Goal: Check status: Check status

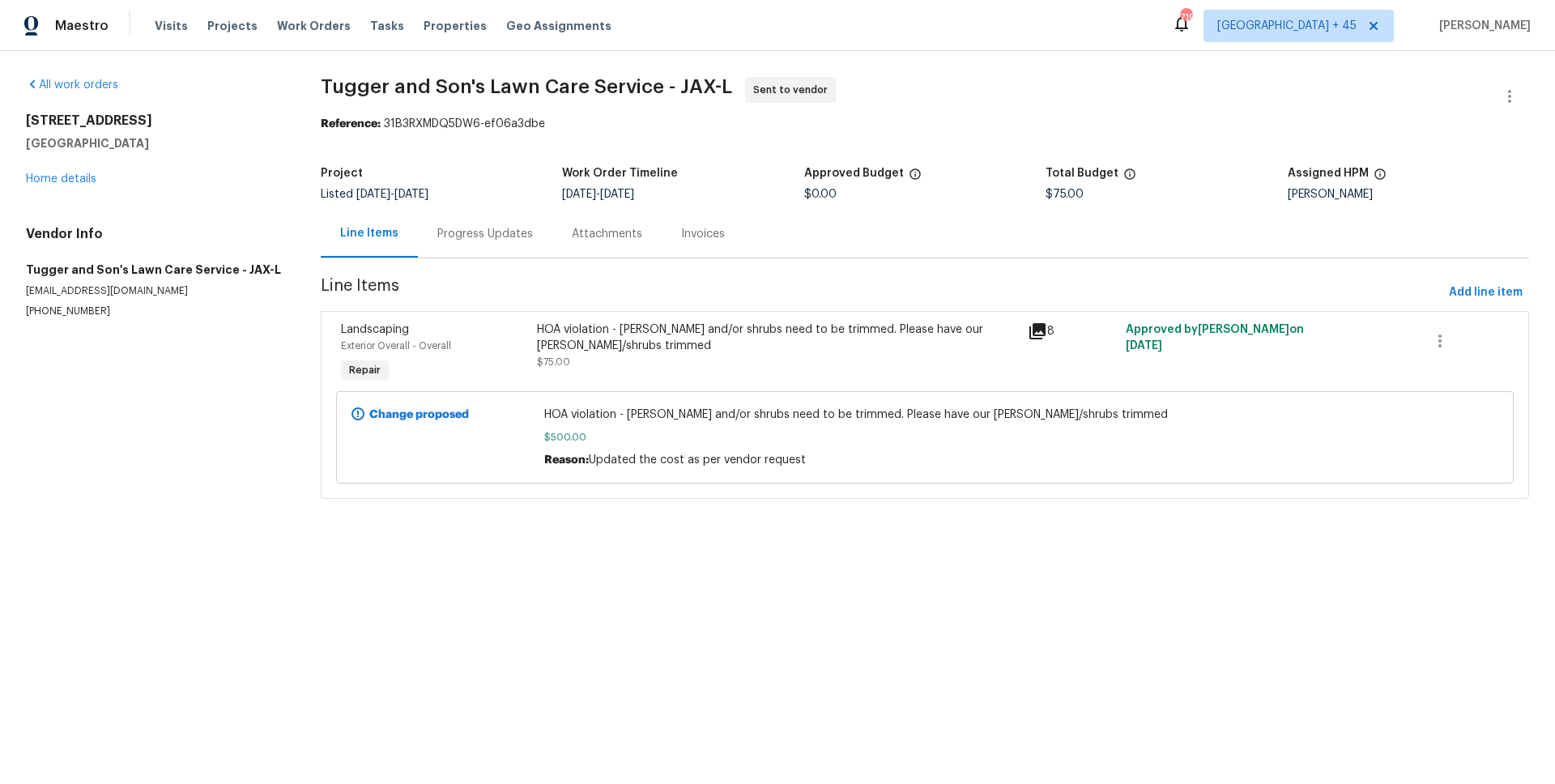
click at [458, 227] on div "Progress Updates" at bounding box center [485, 233] width 96 height 16
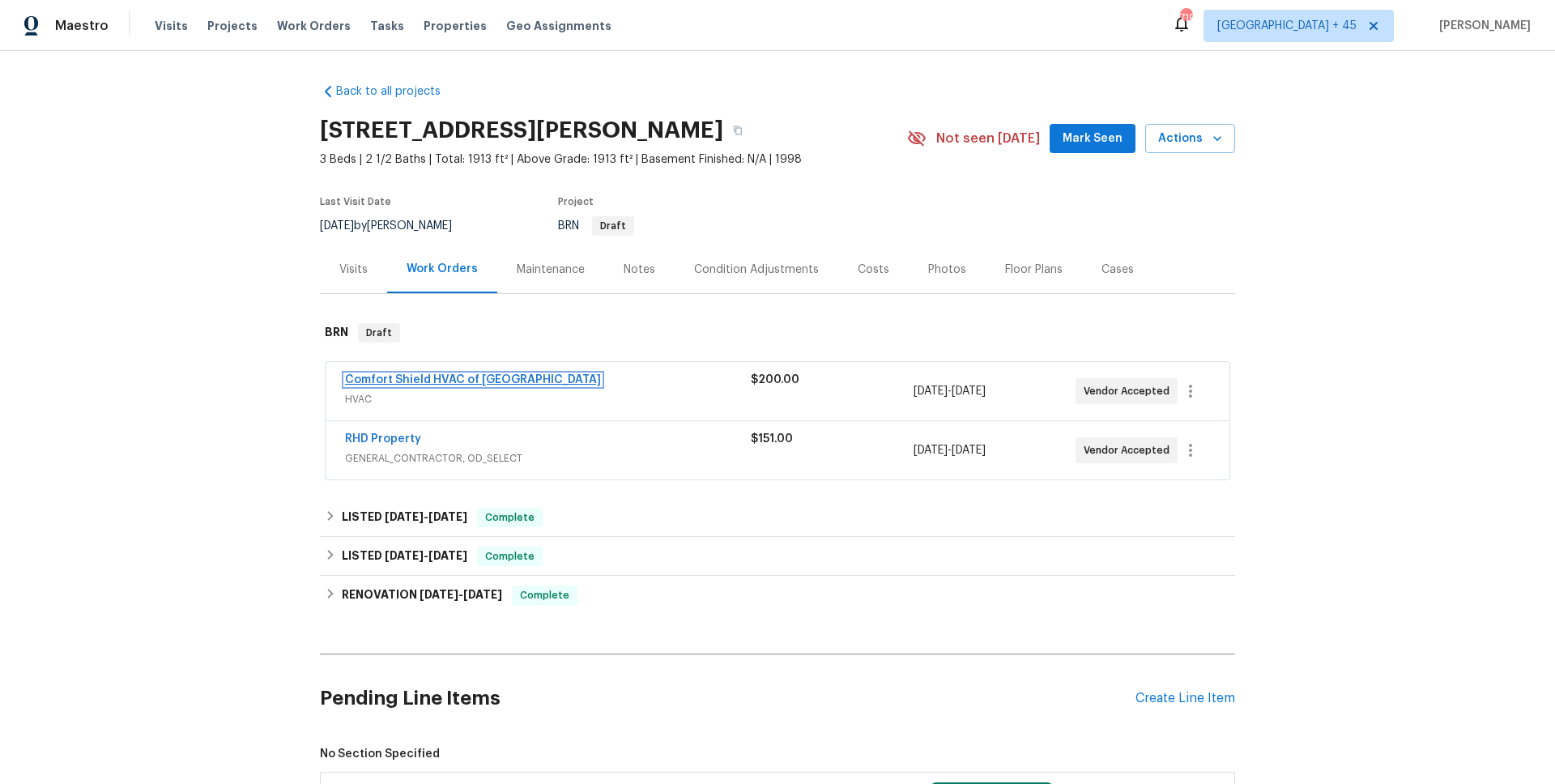
click at [443, 381] on link "Comfort Shield HVAC of [GEOGRAPHIC_DATA]" at bounding box center [473, 380] width 256 height 12
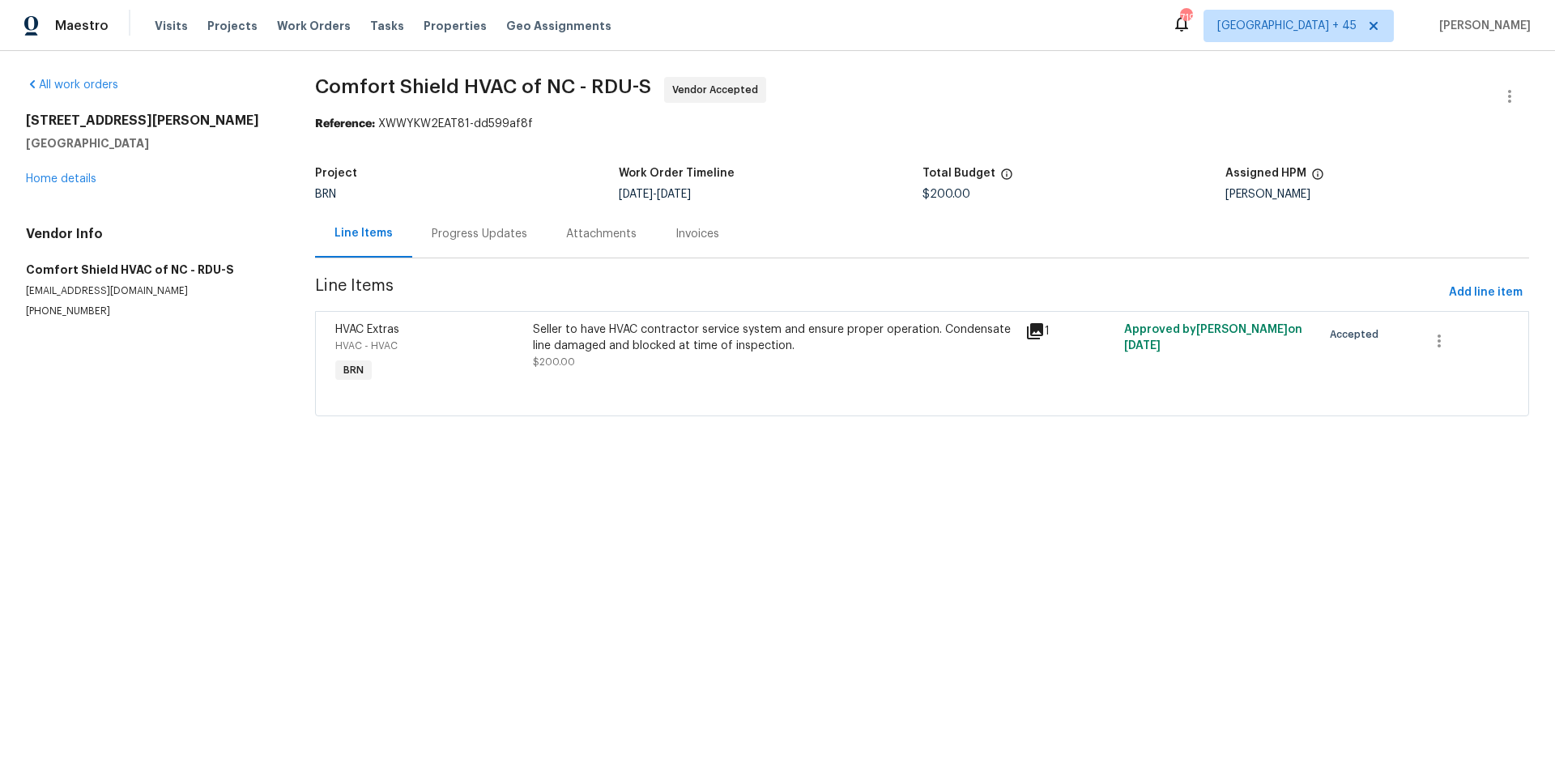
click at [463, 227] on div "Progress Updates" at bounding box center [479, 233] width 96 height 16
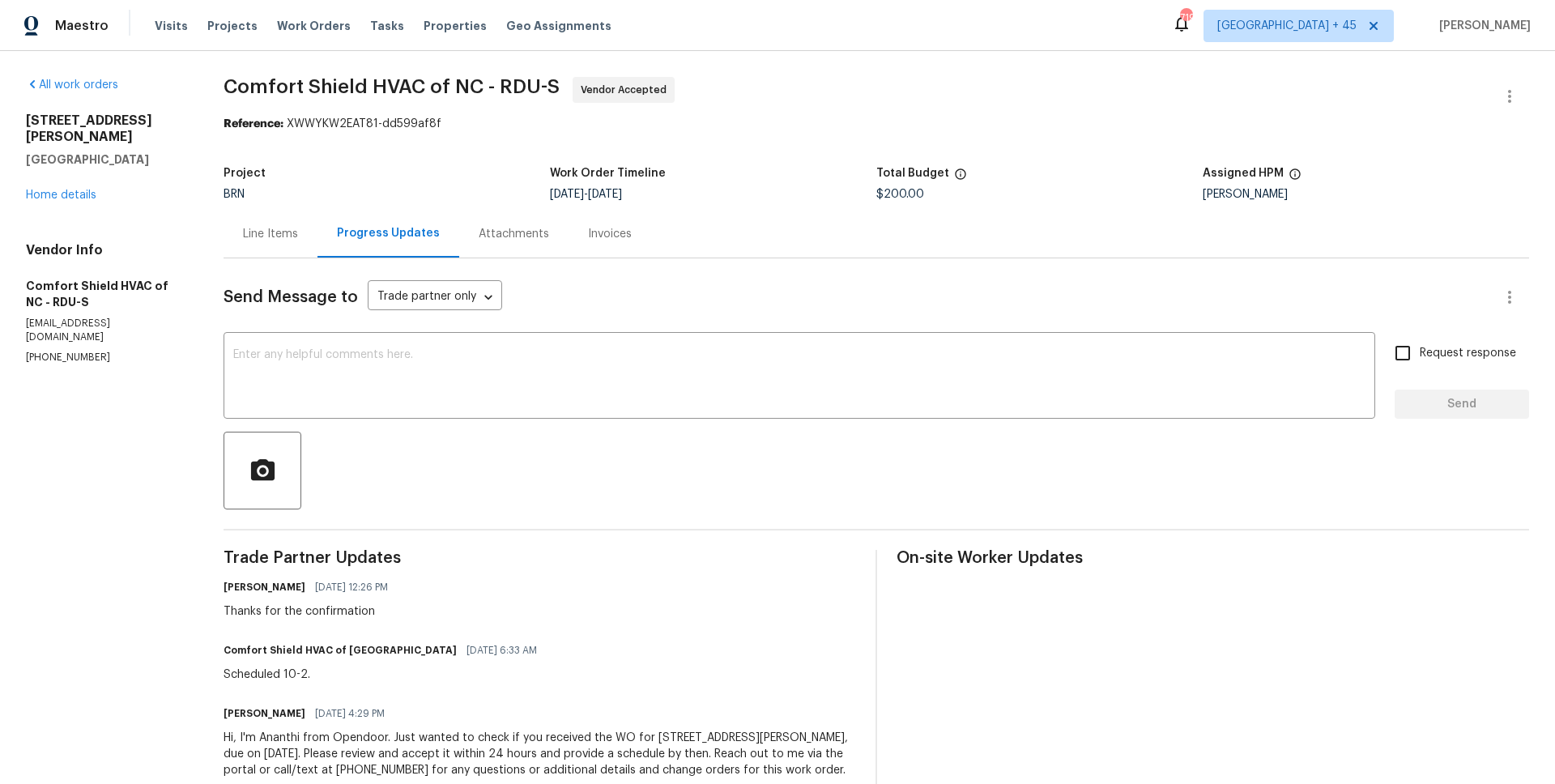
scroll to position [39, 0]
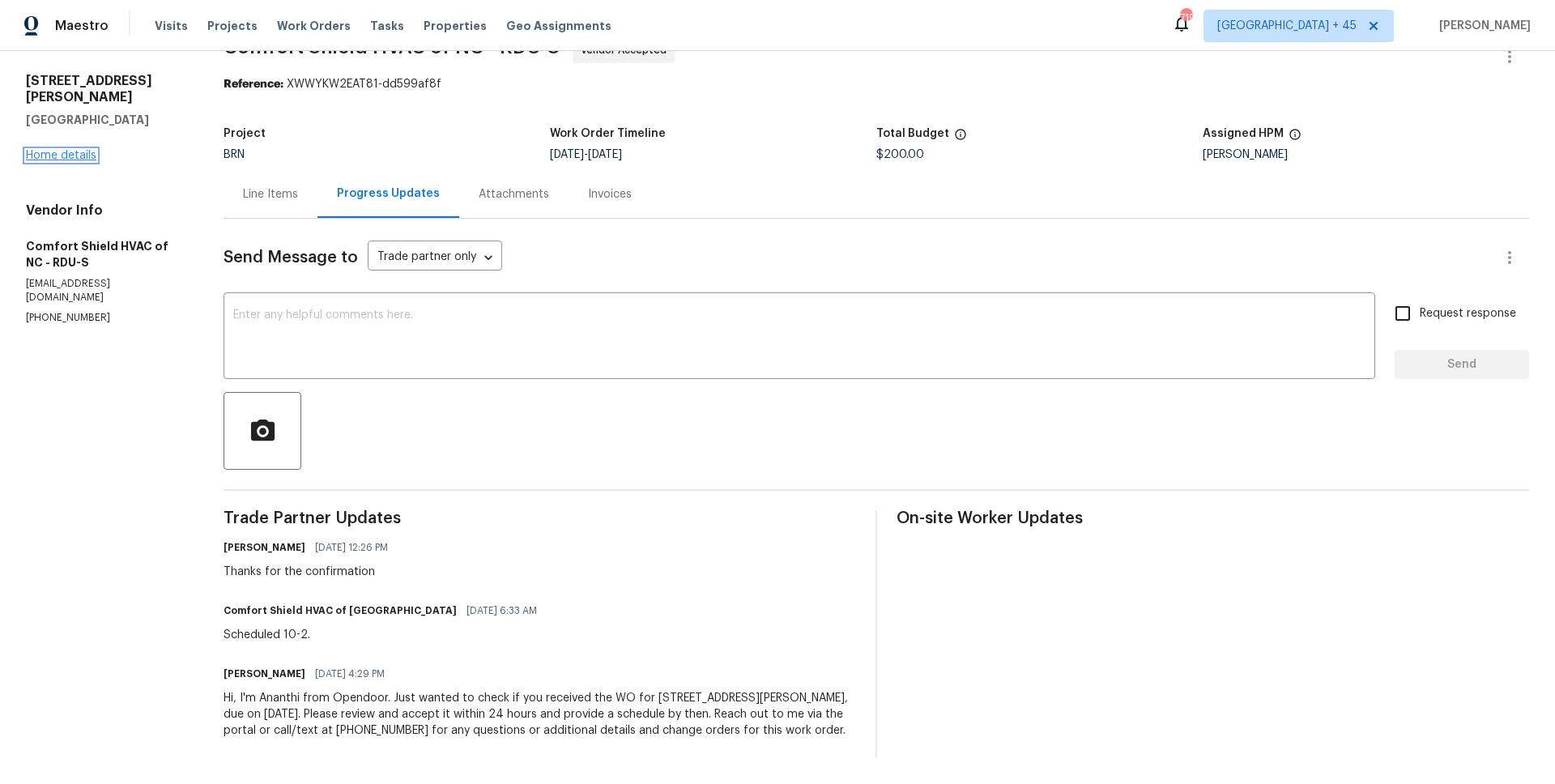
click at [76, 149] on link "Home details" at bounding box center [61, 155] width 71 height 12
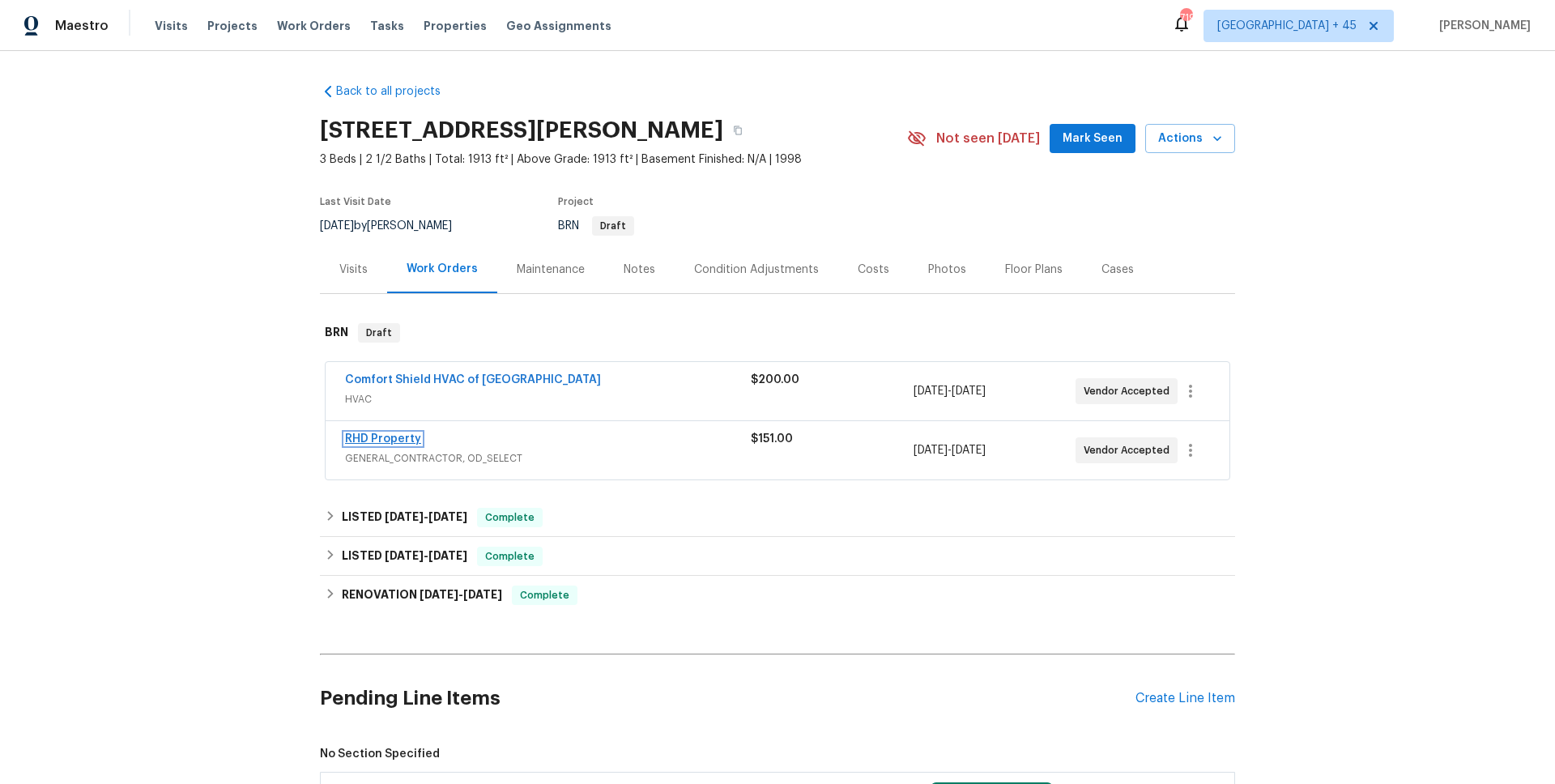
click at [408, 441] on link "RHD Property" at bounding box center [383, 439] width 76 height 12
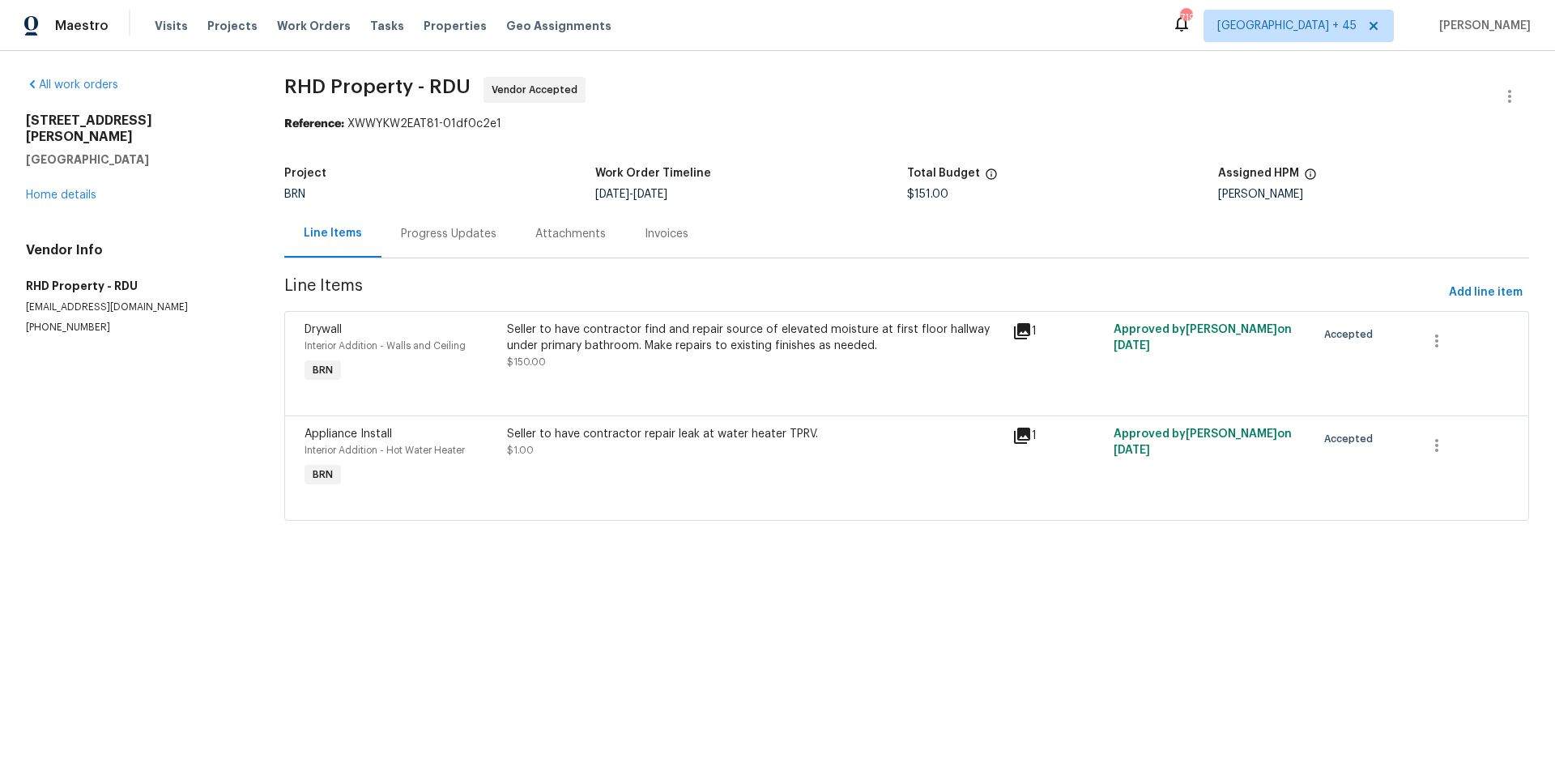
click at [419, 243] on div "Progress Updates" at bounding box center [448, 233] width 134 height 48
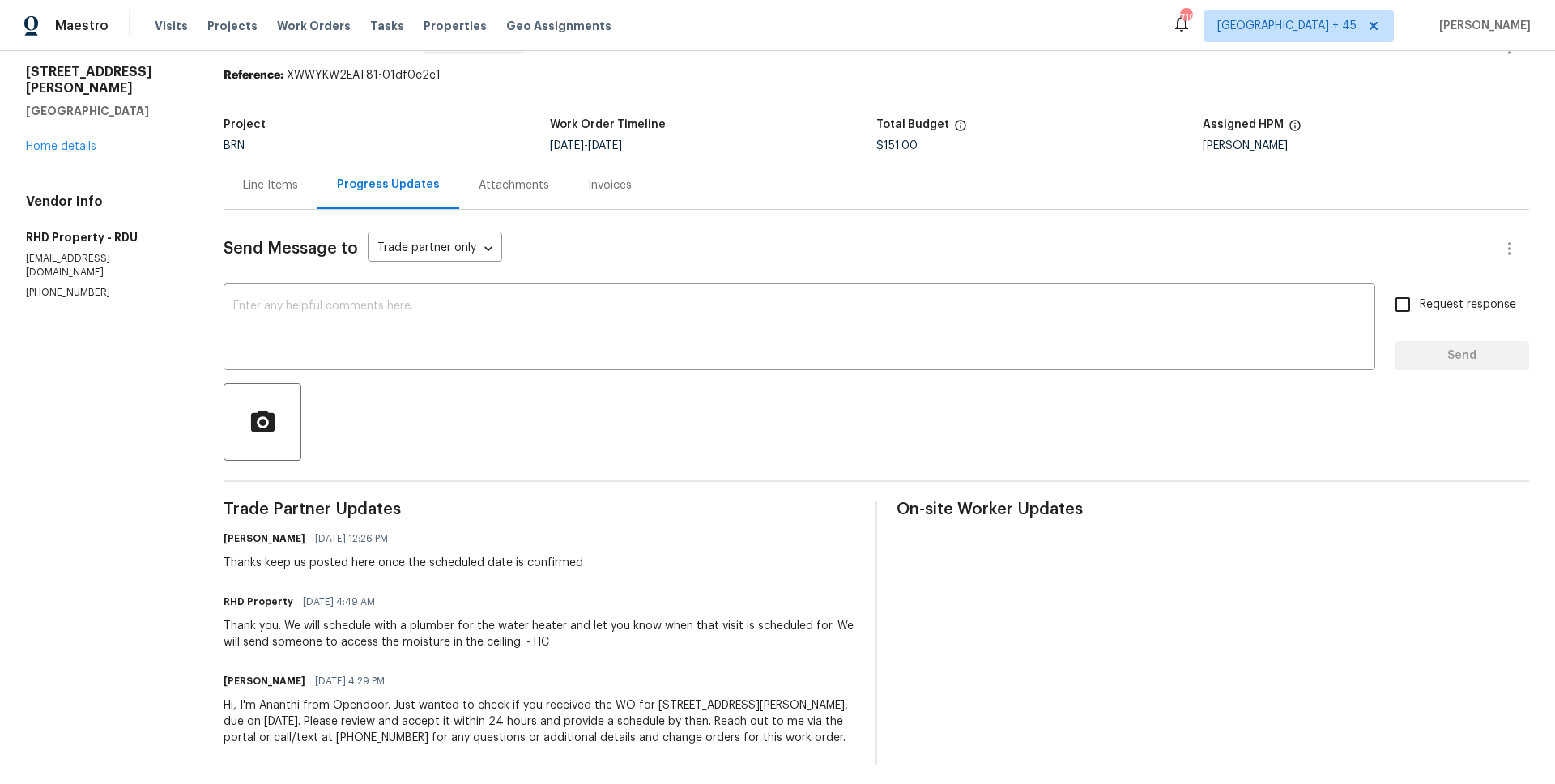
scroll to position [56, 0]
